Goal: Transaction & Acquisition: Book appointment/travel/reservation

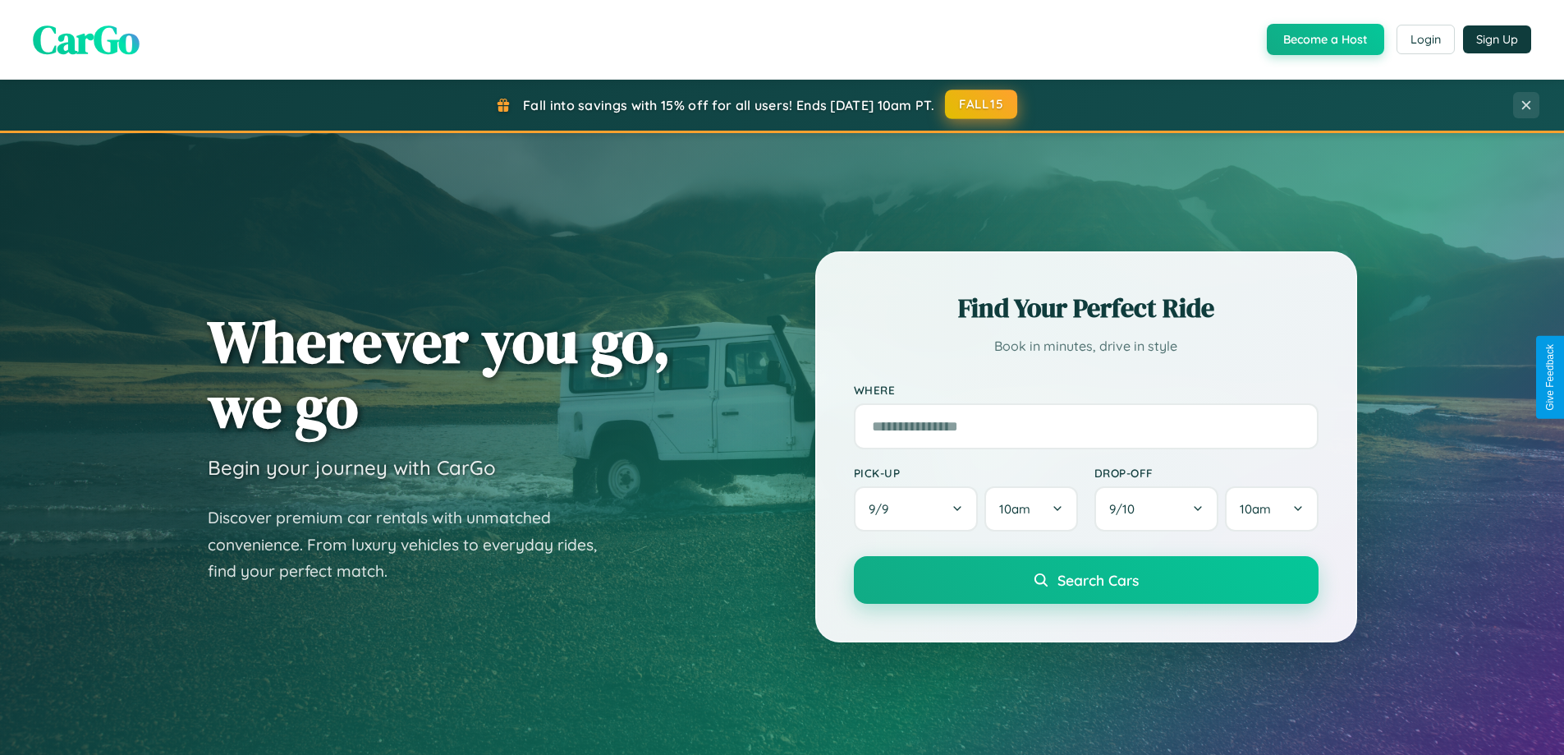
click at [982, 104] on button "FALL15" at bounding box center [981, 104] width 72 height 30
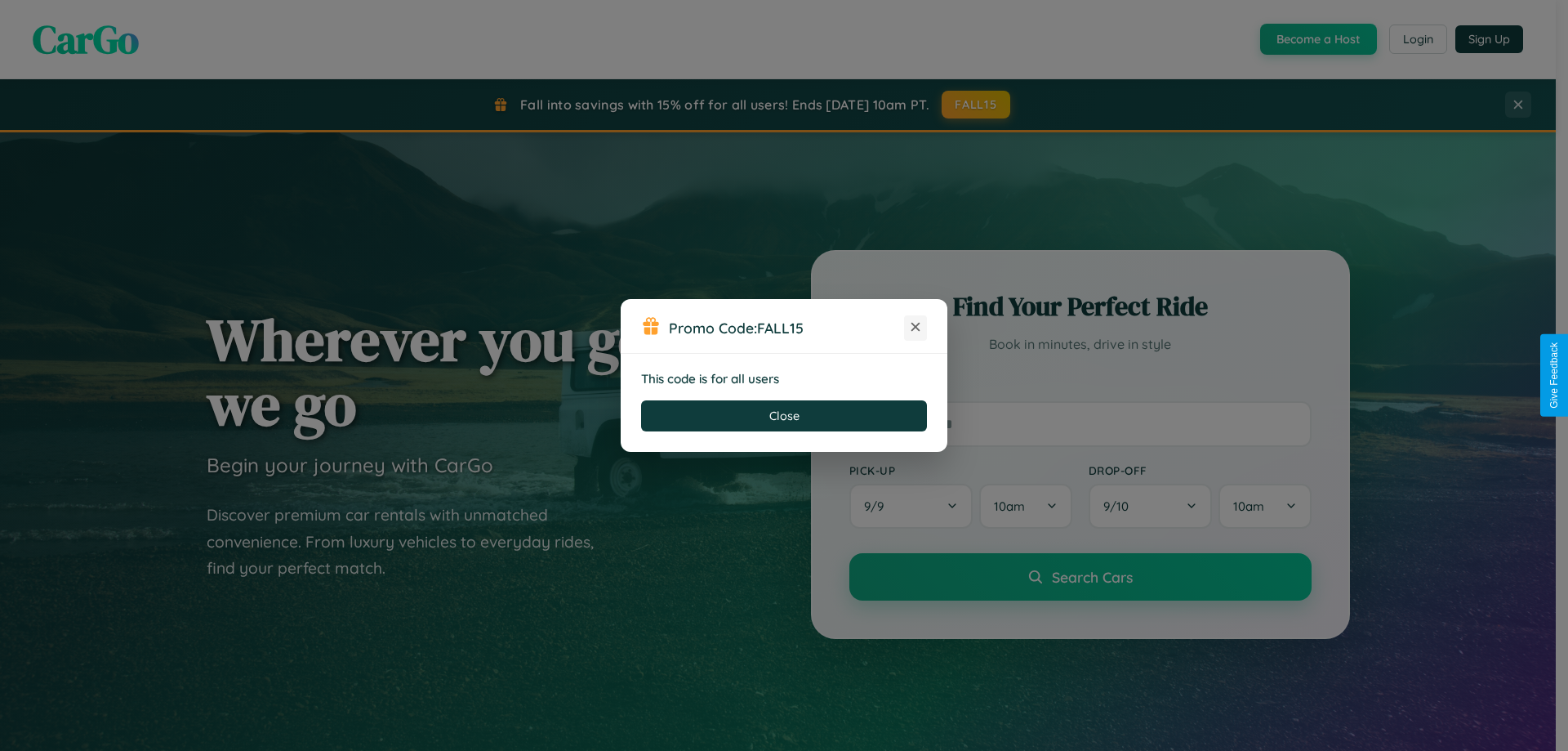
click at [915, 327] on icon at bounding box center [915, 326] width 16 height 16
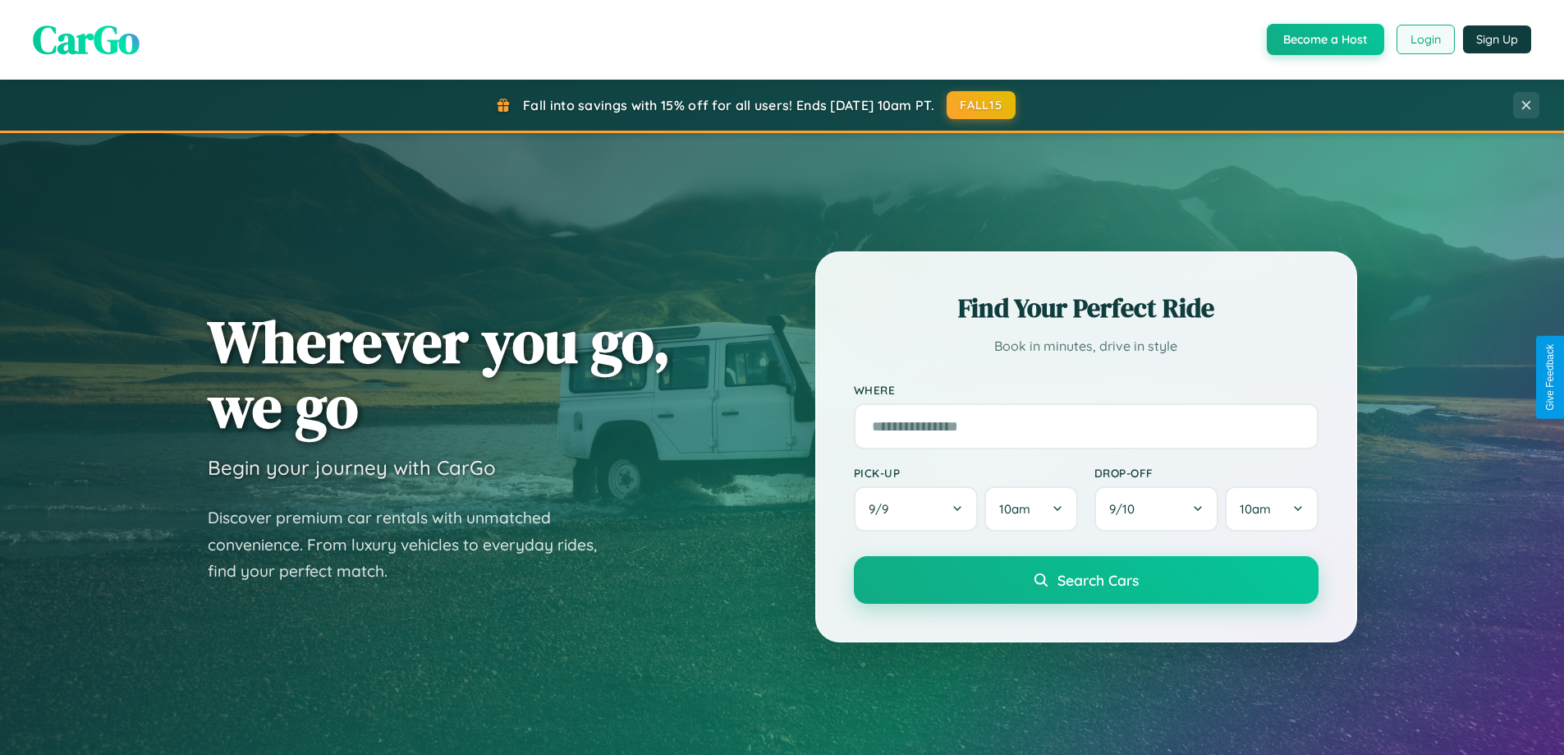
click at [1424, 39] on button "Login" at bounding box center [1426, 40] width 58 height 30
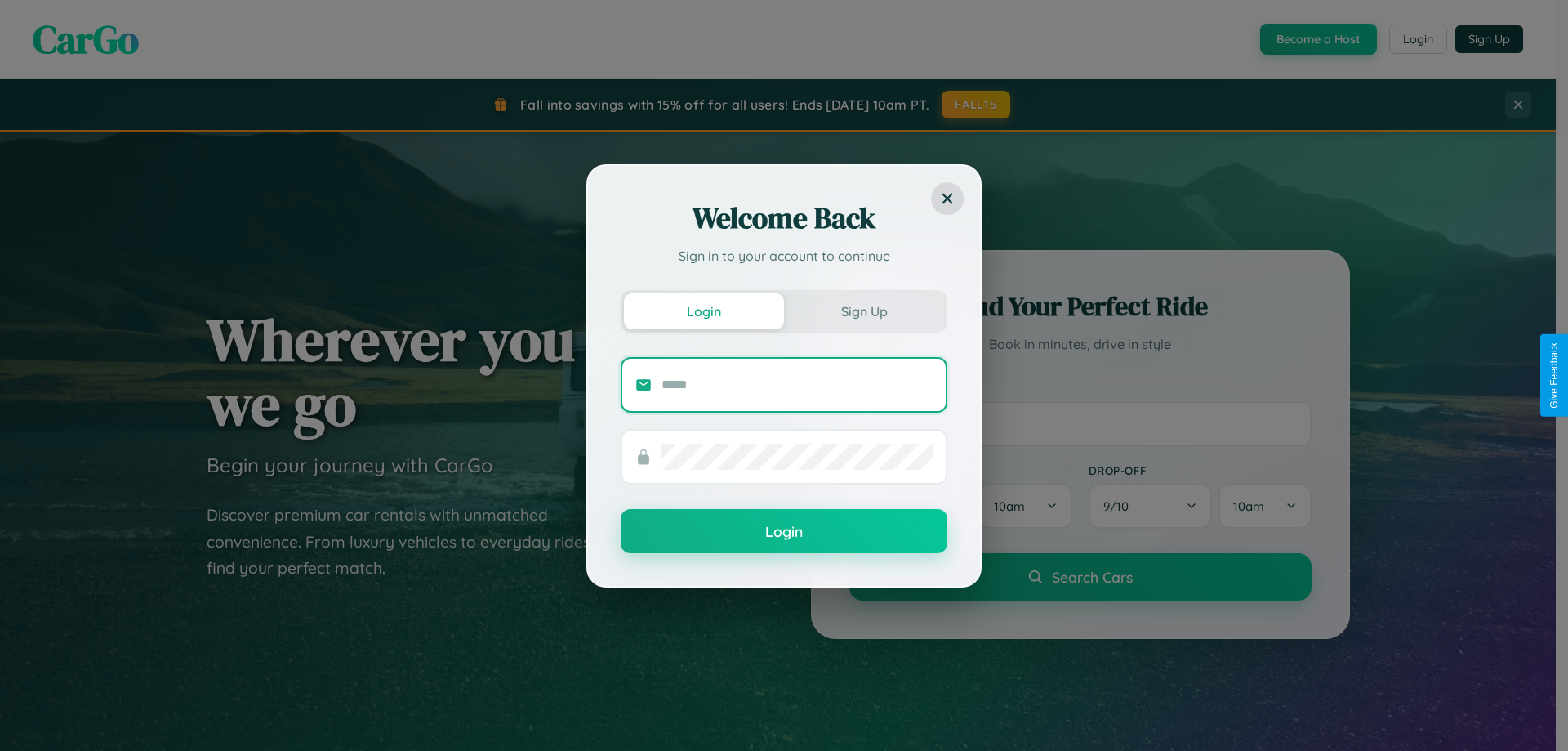
click at [797, 384] on input "text" at bounding box center [797, 385] width 272 height 26
type input "**********"
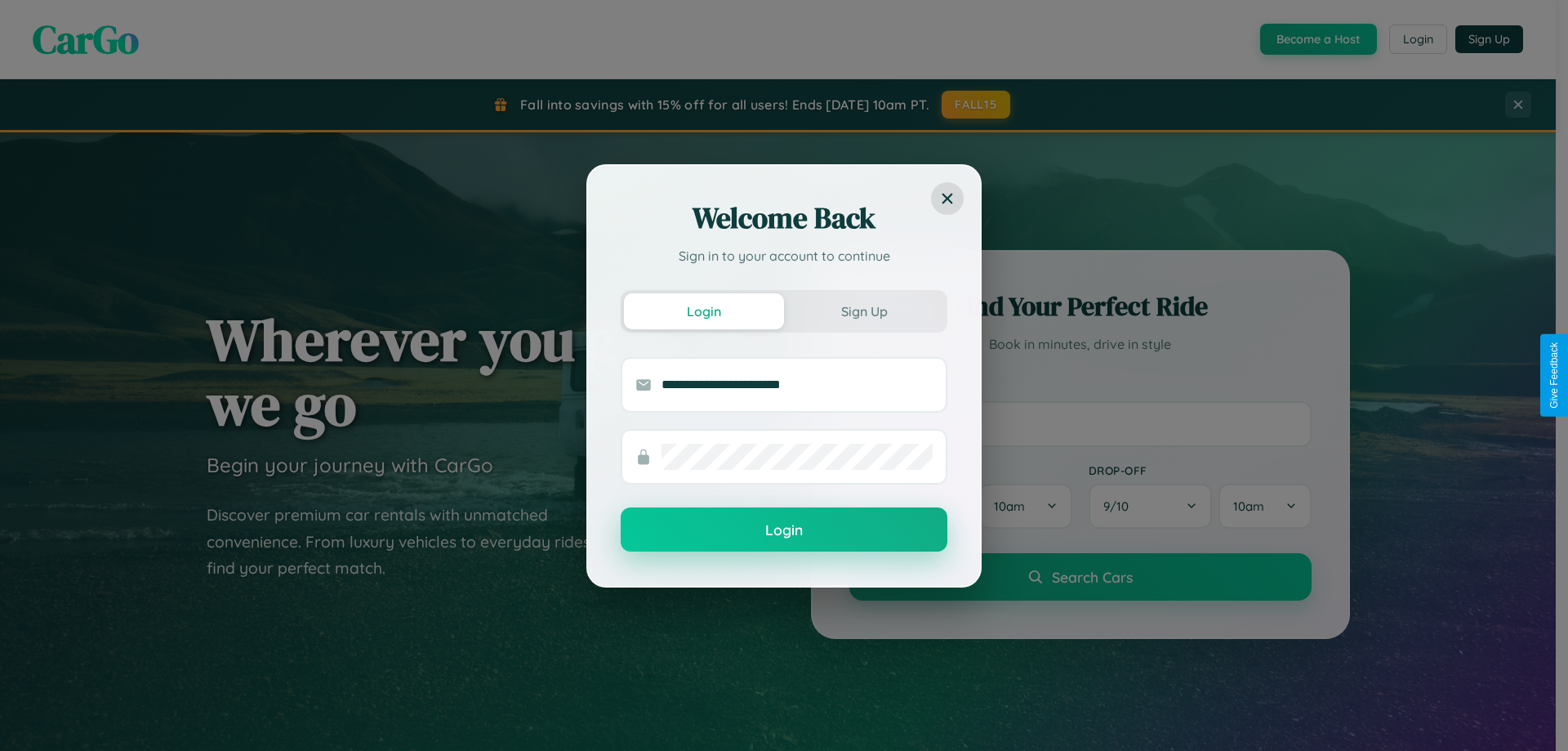
click at [784, 530] on button "Login" at bounding box center [784, 529] width 326 height 44
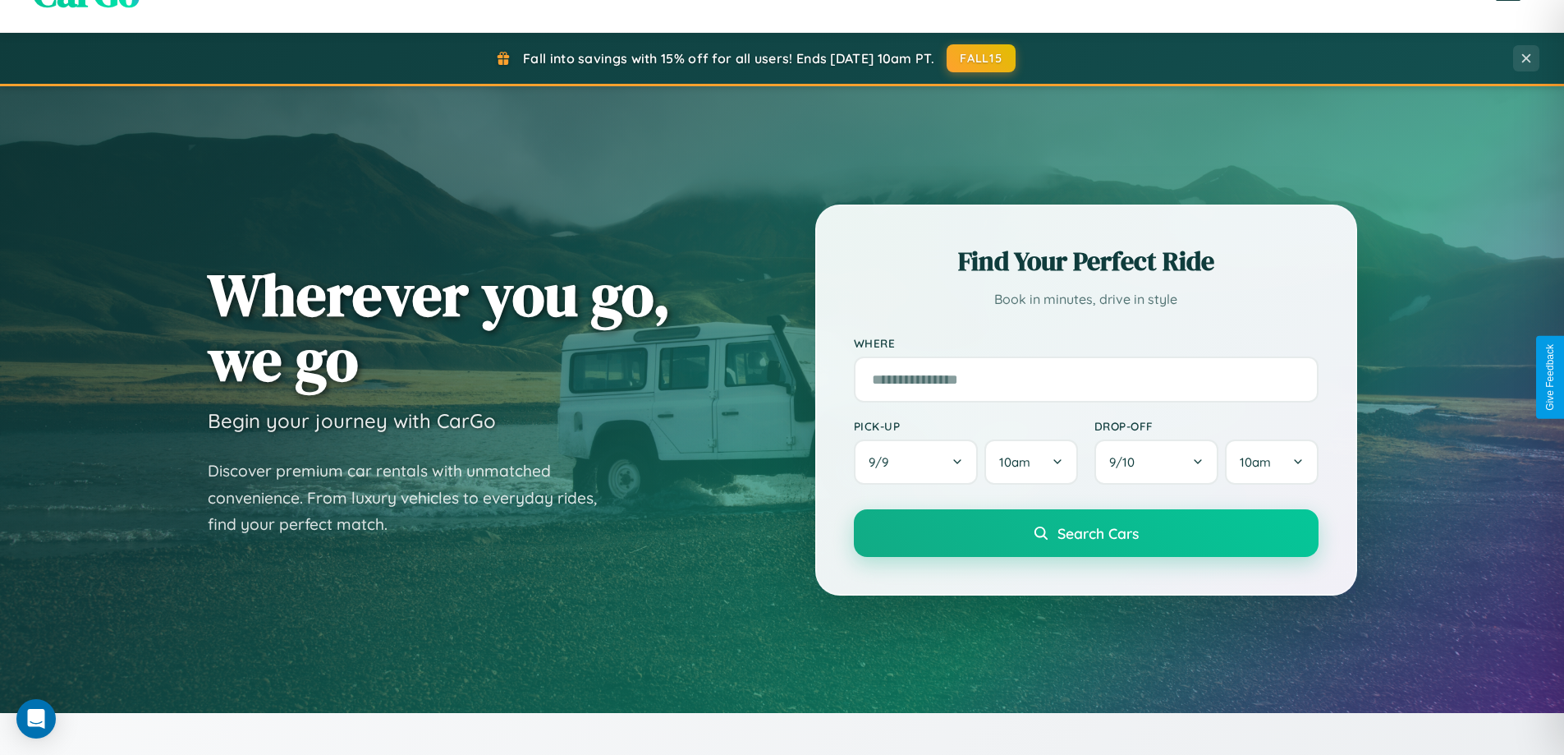
scroll to position [2638, 0]
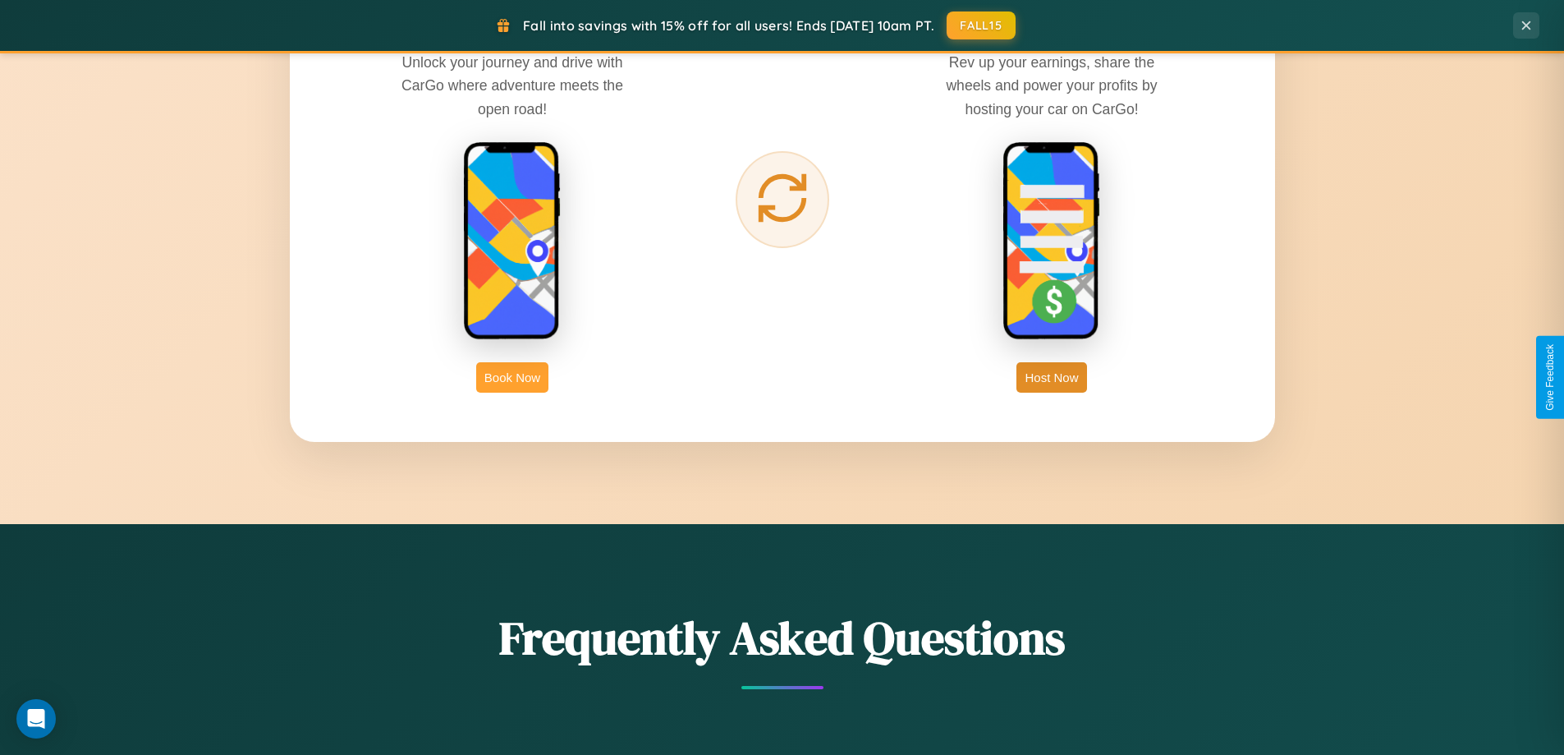
click at [512, 377] on button "Book Now" at bounding box center [512, 377] width 72 height 30
